Goal: Information Seeking & Learning: Learn about a topic

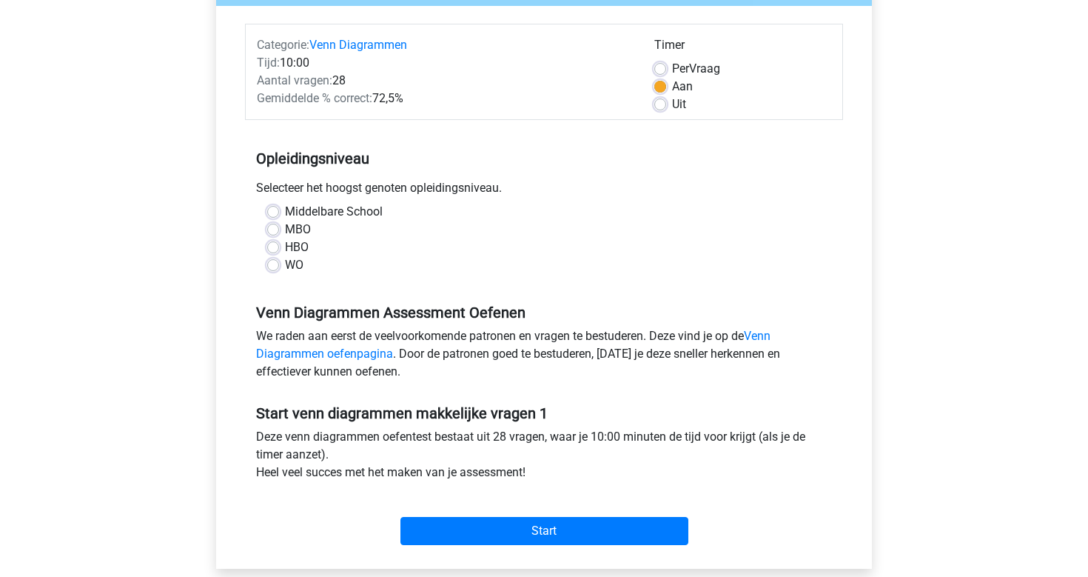
scroll to position [169, 0]
click at [285, 212] on label "Middelbare School" at bounding box center [334, 212] width 98 height 18
click at [273, 212] on input "Middelbare School" at bounding box center [273, 210] width 12 height 15
radio input "true"
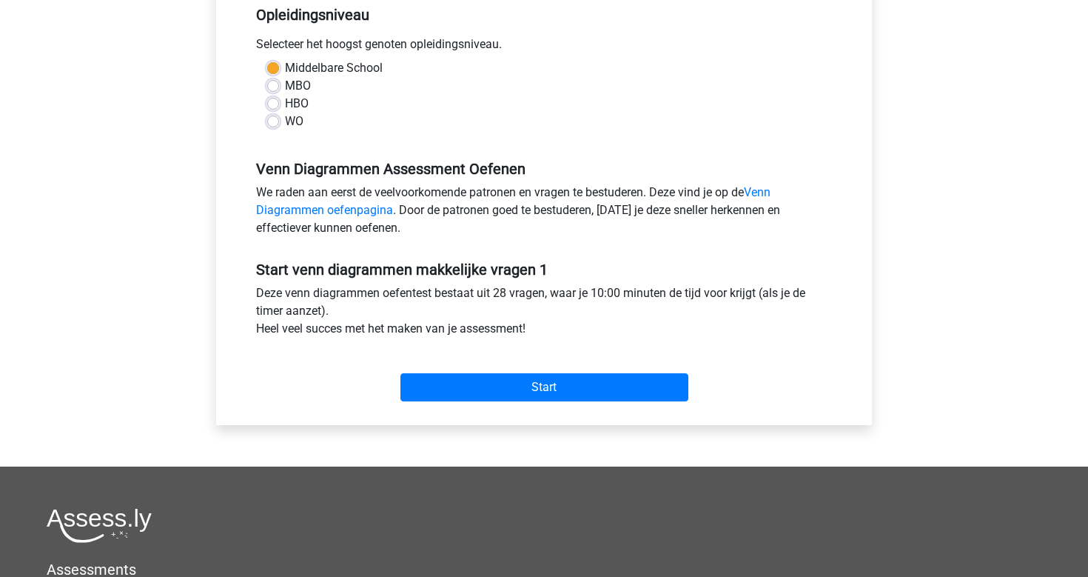
scroll to position [315, 0]
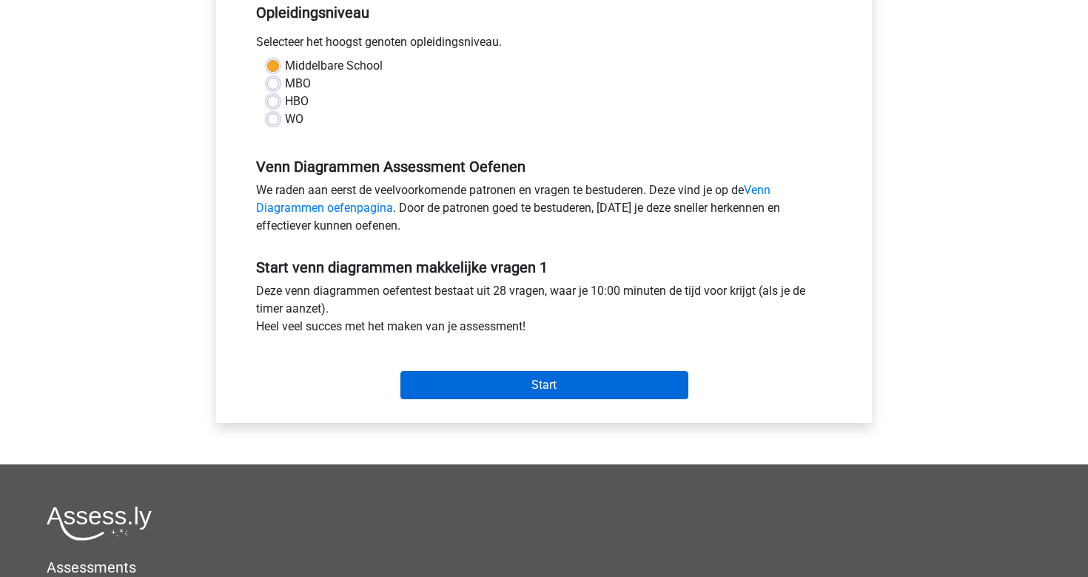
click at [491, 391] on input "Start" at bounding box center [544, 385] width 288 height 28
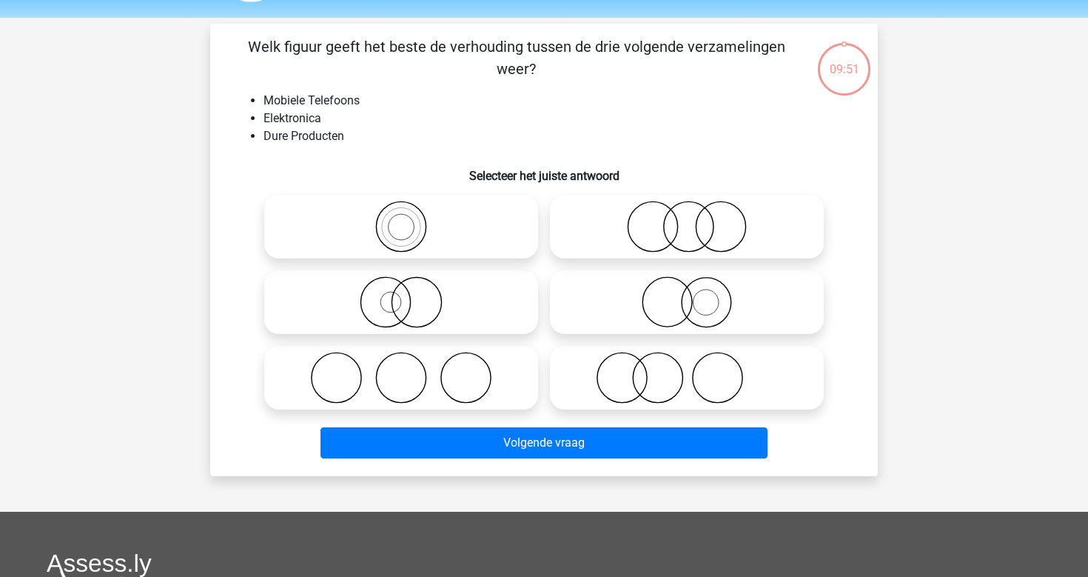
scroll to position [53, 0]
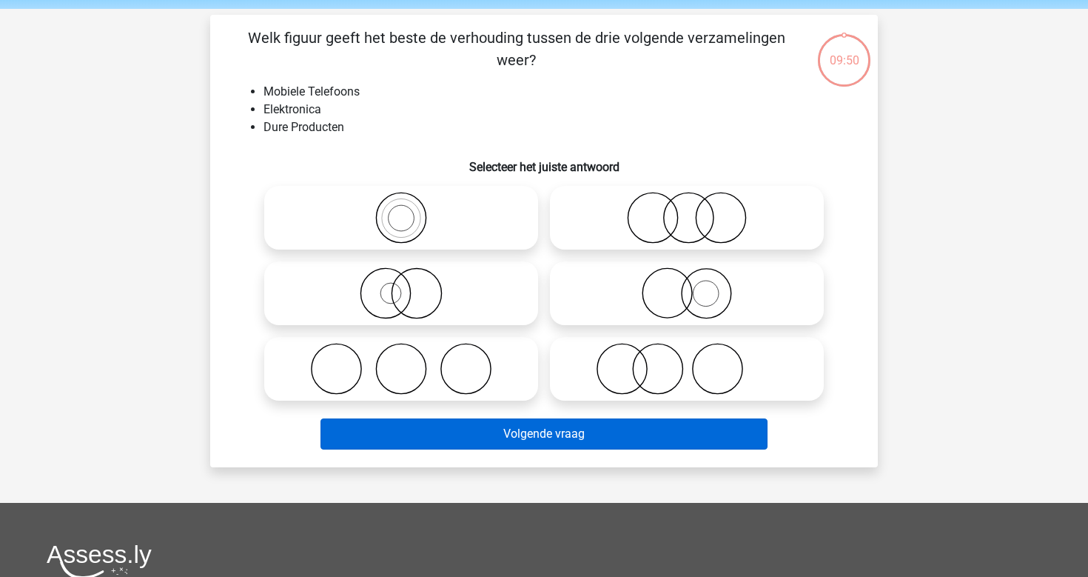
click at [532, 445] on button "Volgende vraag" at bounding box center [544, 433] width 448 height 31
click at [536, 436] on button "Volgende vraag" at bounding box center [544, 433] width 448 height 31
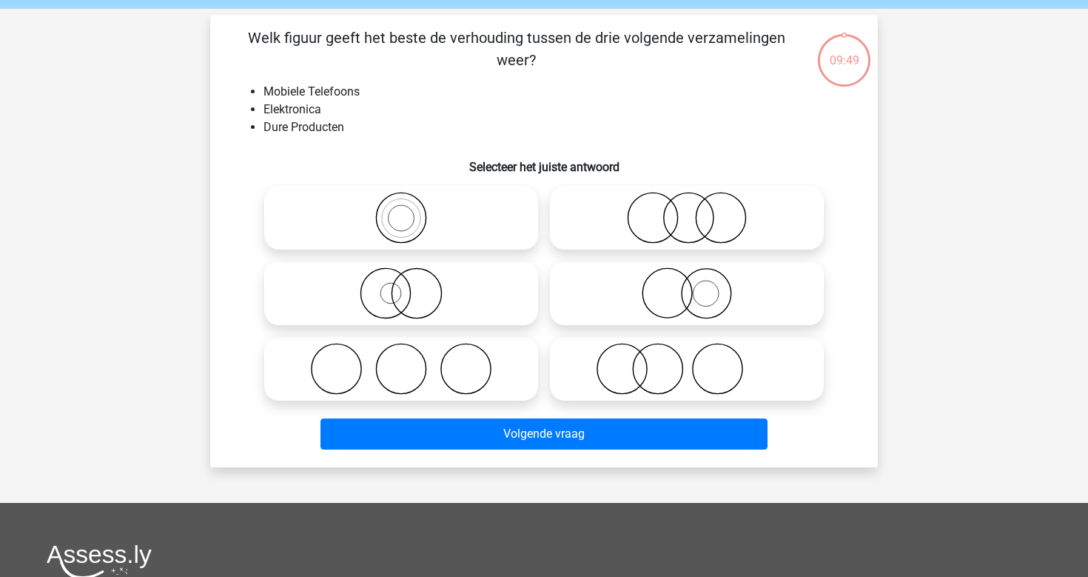
click at [414, 224] on icon at bounding box center [401, 218] width 262 height 52
click at [411, 210] on input "radio" at bounding box center [406, 206] width 10 height 10
radio input "true"
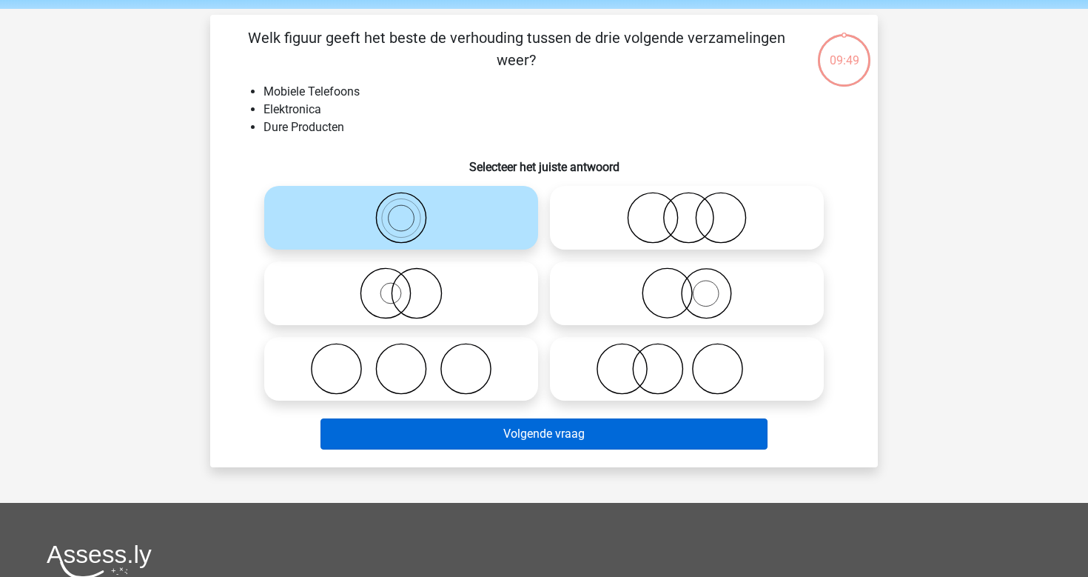
click at [486, 418] on button "Volgende vraag" at bounding box center [544, 433] width 448 height 31
click at [487, 427] on button "Volgende vraag" at bounding box center [544, 433] width 448 height 31
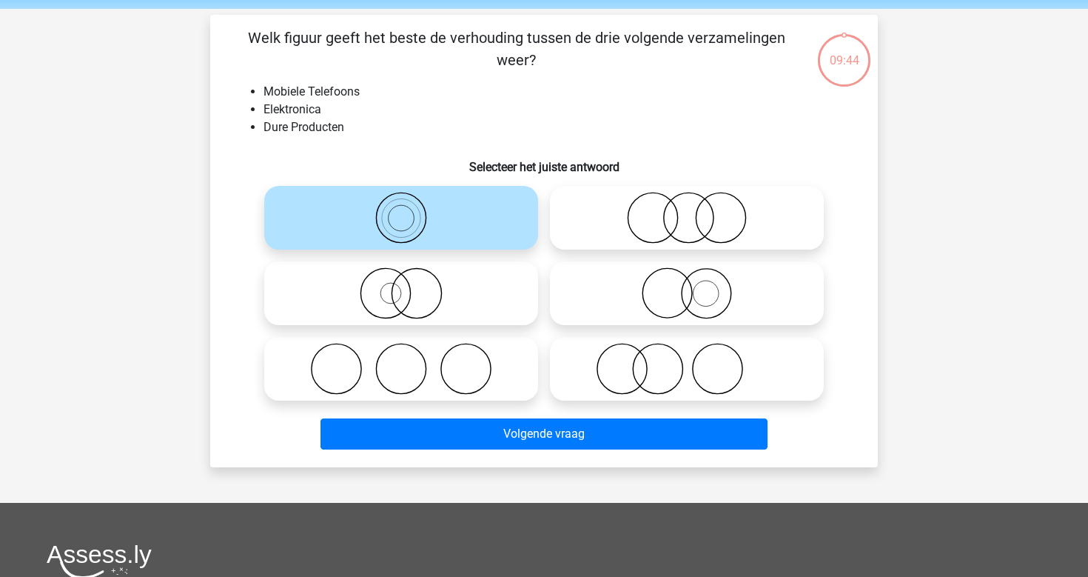
click at [608, 383] on icon at bounding box center [687, 369] width 262 height 52
click at [687, 361] on input "radio" at bounding box center [692, 357] width 10 height 10
radio input "true"
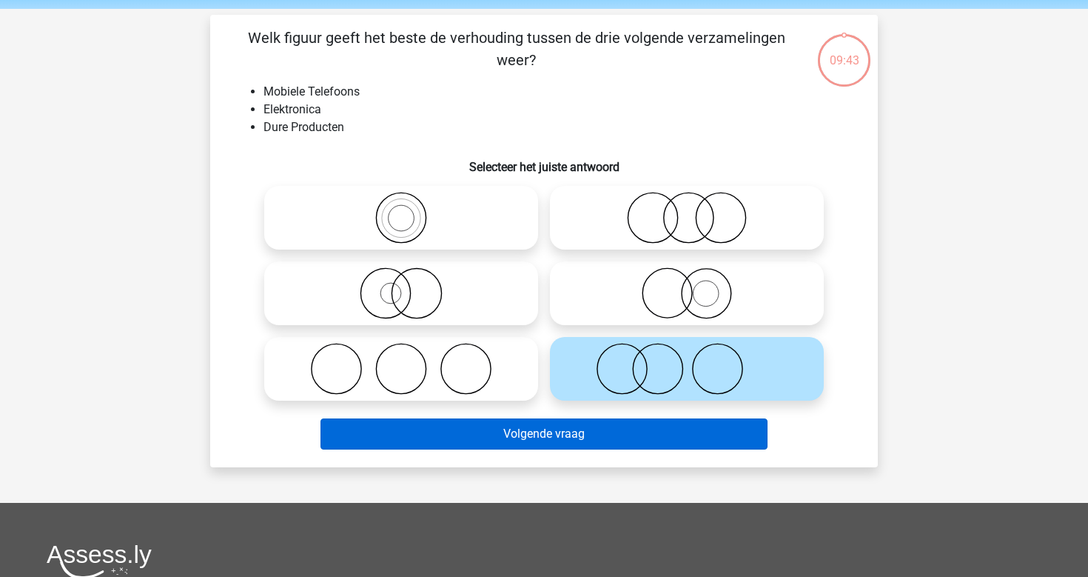
click at [537, 423] on button "Volgende vraag" at bounding box center [544, 433] width 448 height 31
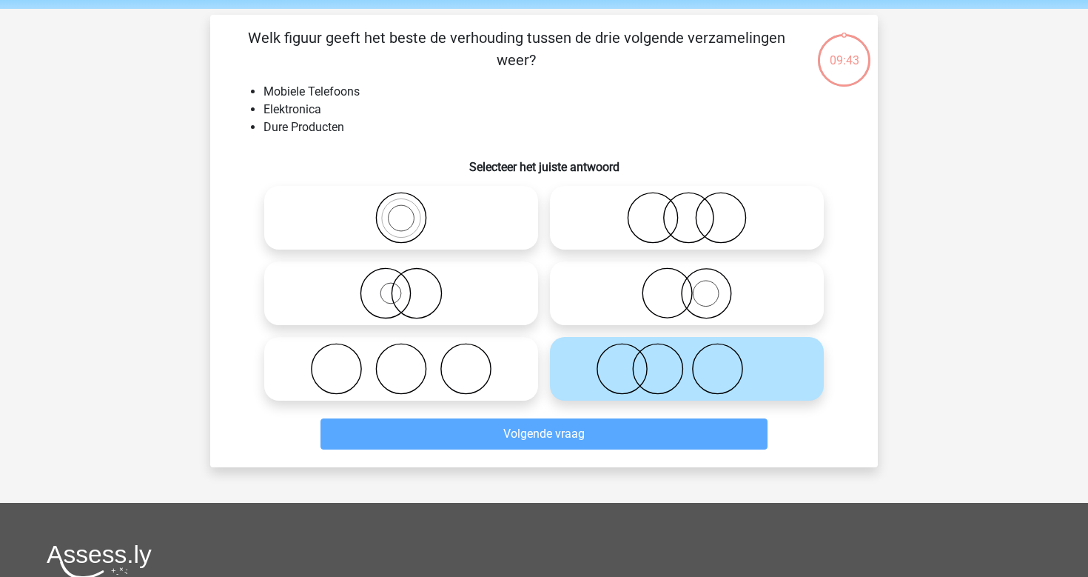
scroll to position [68, 0]
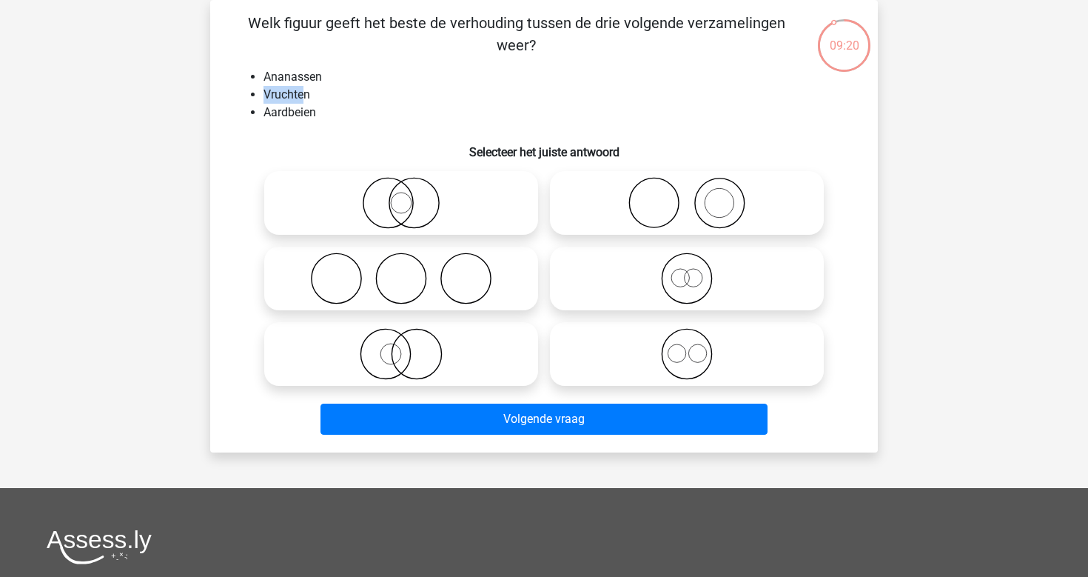
drag, startPoint x: 306, startPoint y: 98, endPoint x: 262, endPoint y: 98, distance: 44.4
click at [262, 98] on ul "Ananassen Vruchten Aardbeien" at bounding box center [544, 94] width 620 height 53
click at [275, 83] on li "Ananassen" at bounding box center [558, 77] width 591 height 18
drag, startPoint x: 300, startPoint y: 98, endPoint x: 243, endPoint y: 73, distance: 62.3
click at [243, 73] on ul "Ananassen Vruchten Aardbeien" at bounding box center [544, 94] width 620 height 53
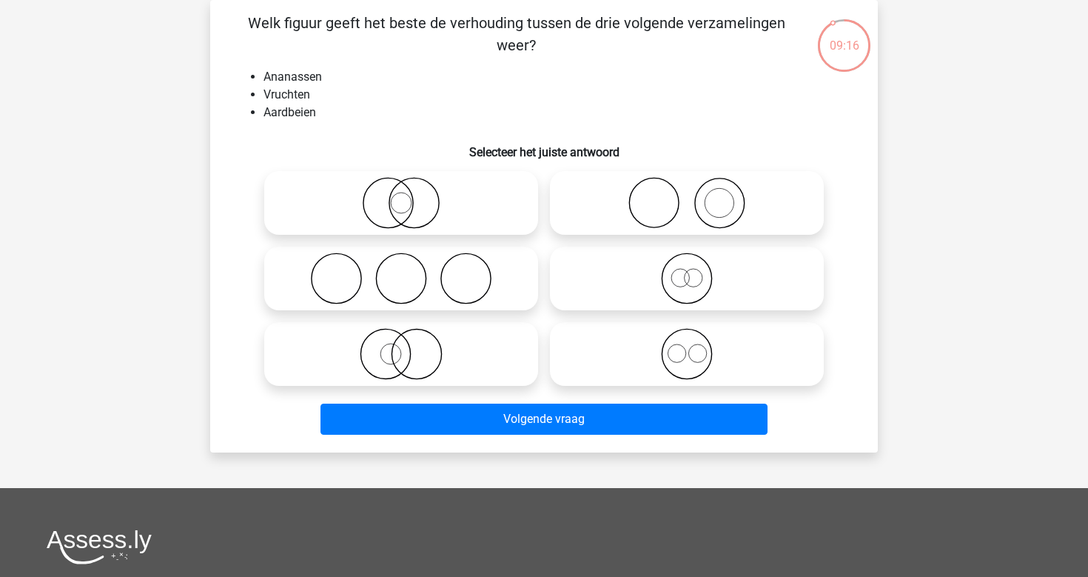
click at [293, 112] on li "Aardbeien" at bounding box center [558, 113] width 591 height 18
click at [645, 373] on icon at bounding box center [687, 354] width 262 height 52
click at [687, 346] on input "radio" at bounding box center [692, 342] width 10 height 10
radio input "true"
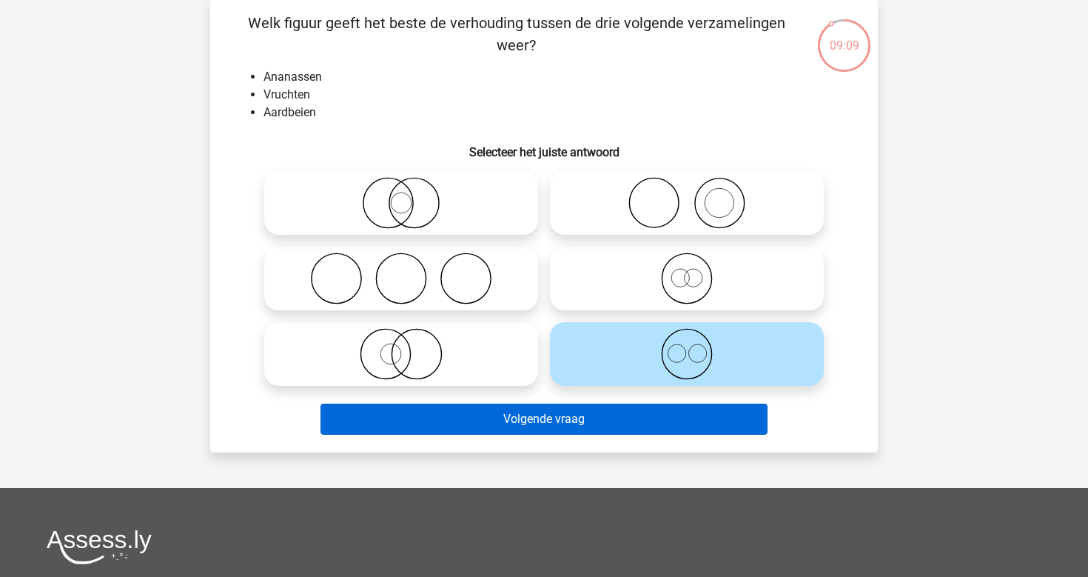
click at [626, 411] on button "Volgende vraag" at bounding box center [544, 418] width 448 height 31
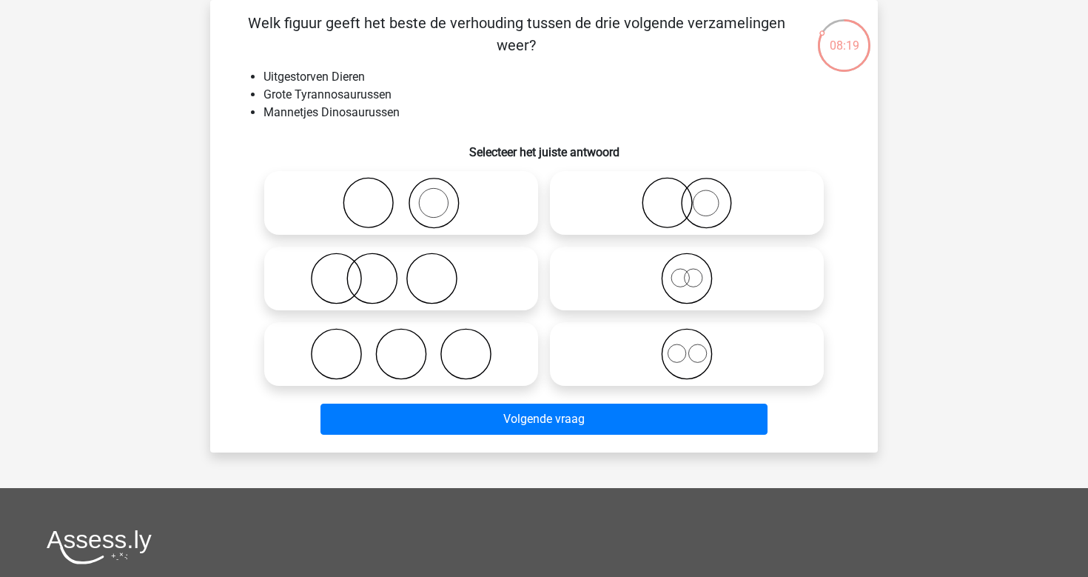
click at [691, 276] on icon at bounding box center [687, 278] width 262 height 52
click at [691, 271] on input "radio" at bounding box center [692, 266] width 10 height 10
radio input "true"
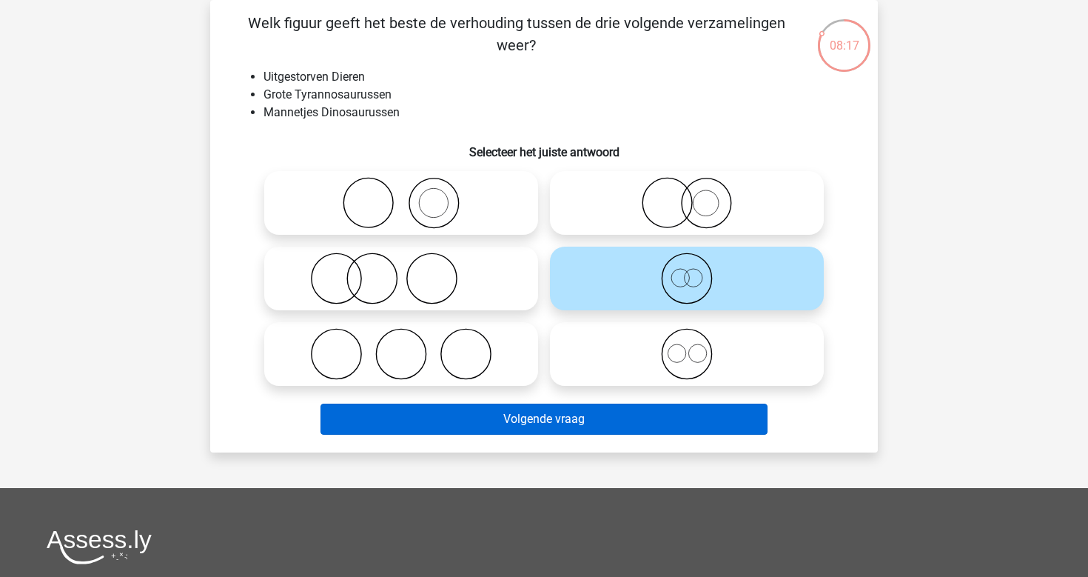
click at [562, 417] on button "Volgende vraag" at bounding box center [544, 418] width 448 height 31
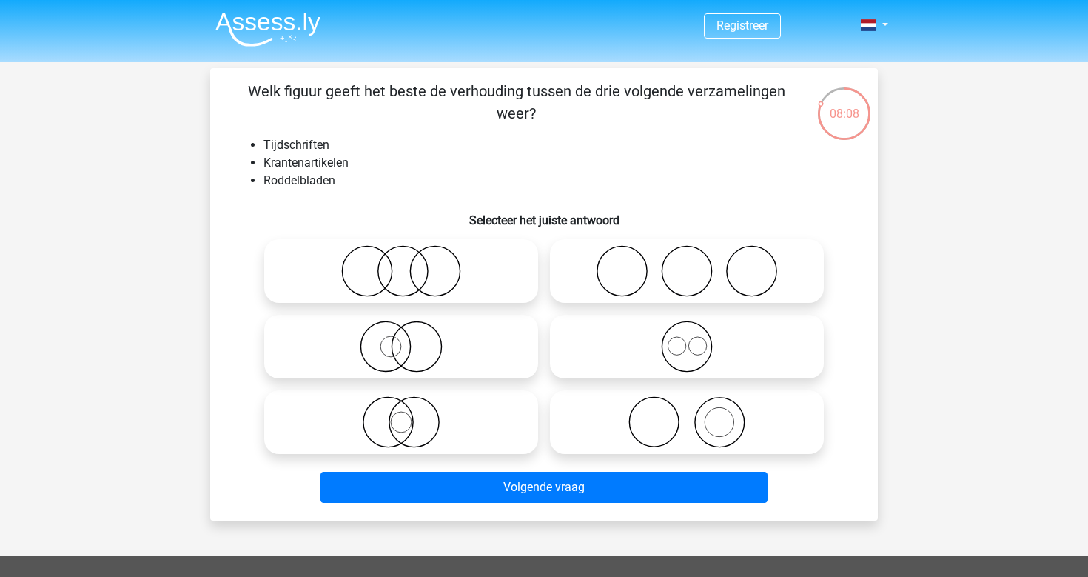
scroll to position [0, 0]
